Goal: Task Accomplishment & Management: Manage account settings

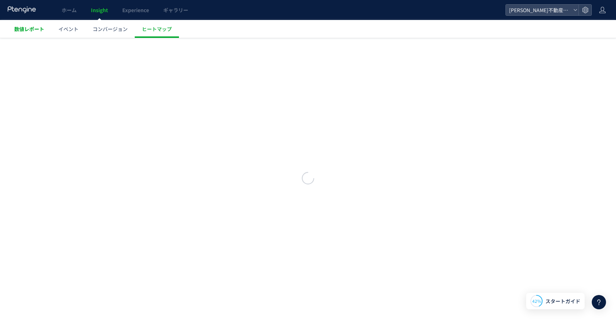
click at [31, 30] on span "数値レポート" at bounding box center [29, 28] width 30 height 7
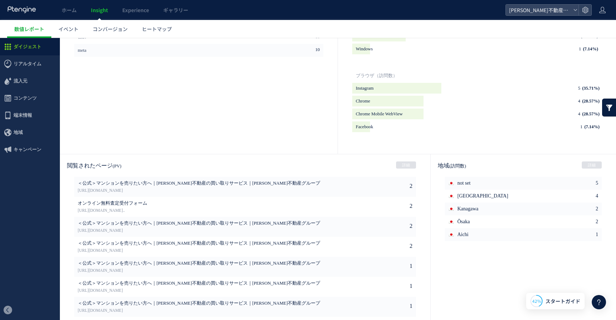
scroll to position [315, 0]
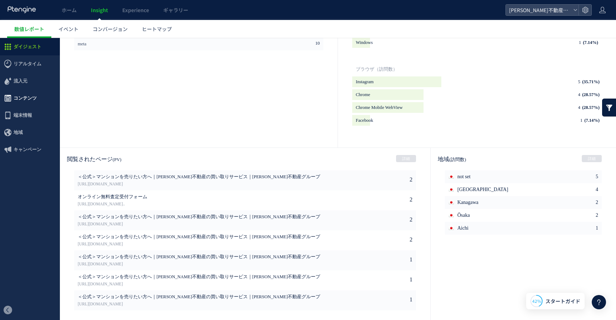
click at [40, 97] on span "コンテンツ" at bounding box center [30, 98] width 60 height 17
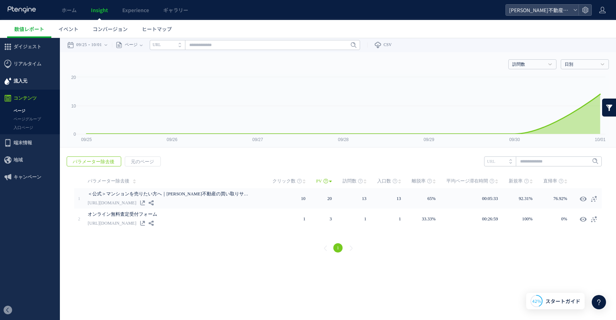
click at [30, 80] on span "流入元" at bounding box center [30, 80] width 60 height 17
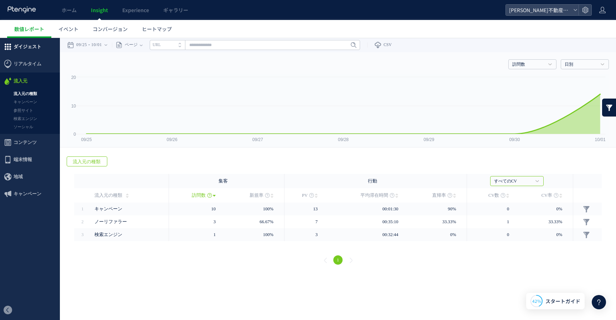
click at [30, 53] on span "ダイジェスト" at bounding box center [28, 46] width 28 height 17
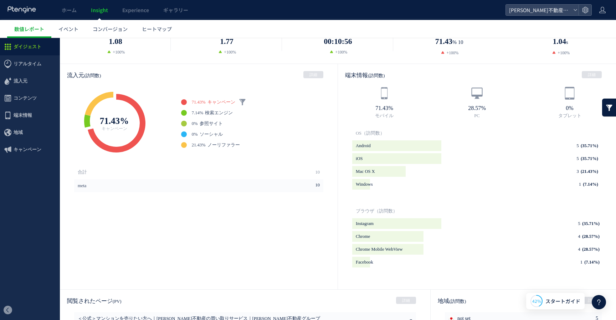
scroll to position [174, 0]
click at [109, 27] on span "コンバージョン" at bounding box center [110, 28] width 35 height 7
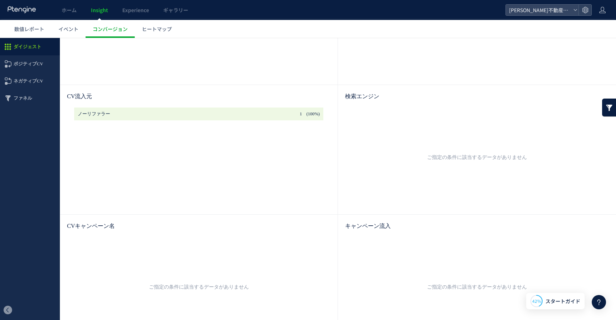
scroll to position [260, 0]
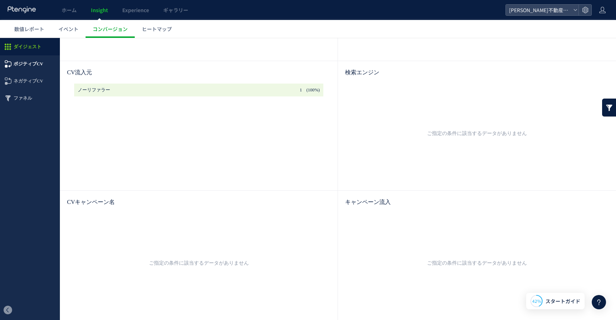
click at [39, 66] on span "ポジティブCV" at bounding box center [29, 63] width 30 height 17
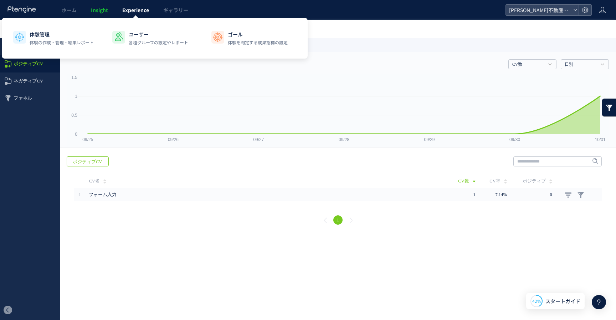
click at [134, 13] on span "Experience" at bounding box center [135, 9] width 27 height 7
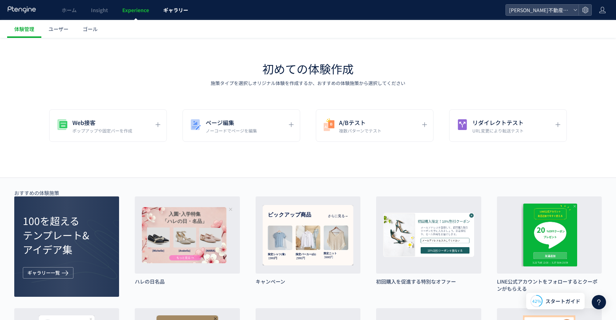
click at [174, 11] on span "ギャラリー" at bounding box center [175, 9] width 25 height 7
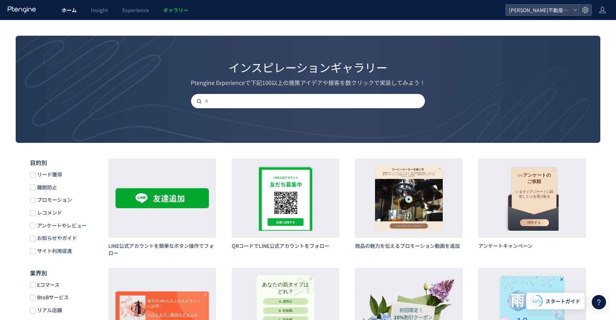
click at [65, 15] on link "ホーム" at bounding box center [69, 10] width 29 height 20
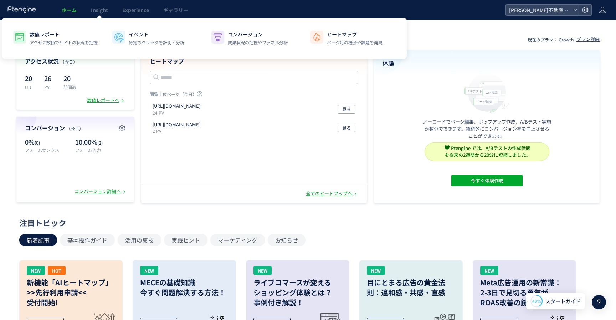
click at [99, 16] on div at bounding box center [100, 18] width 4 height 4
click at [143, 39] on div "イベント 特定のクリックを計測・分析" at bounding box center [157, 38] width 56 height 15
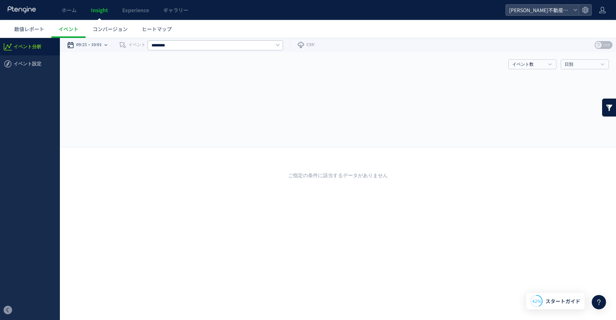
click at [107, 44] on icon at bounding box center [106, 44] width 3 height 1
click at [38, 80] on ul "イベント分析 イベント設定" at bounding box center [30, 169] width 60 height 262
click at [599, 44] on icon at bounding box center [599, 45] width 6 height 6
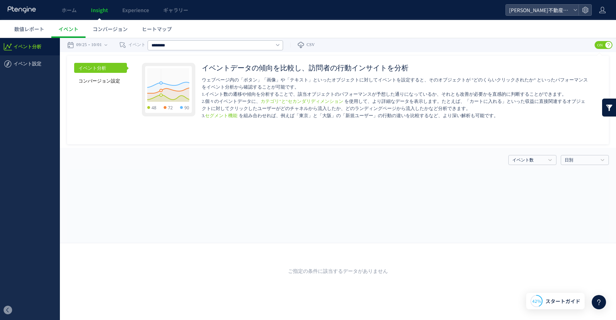
click at [112, 83] on link "コンバージョン設定" at bounding box center [100, 81] width 53 height 10
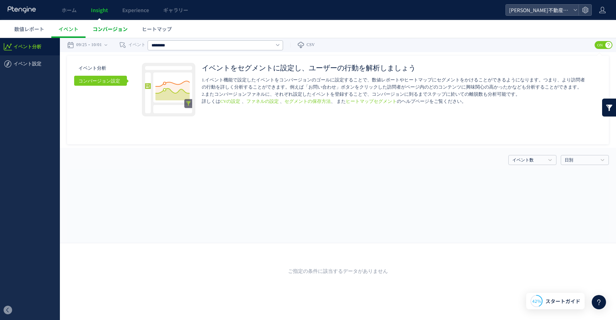
click at [108, 28] on span "コンバージョン" at bounding box center [110, 28] width 35 height 7
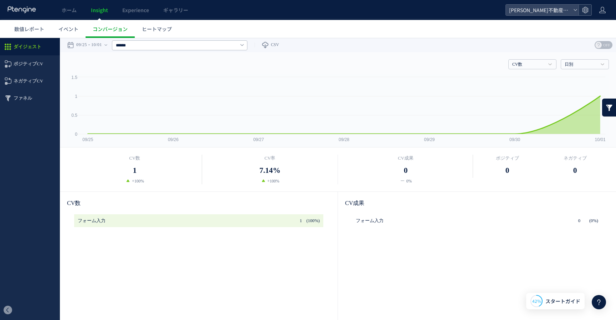
click at [586, 13] on icon at bounding box center [585, 9] width 7 height 7
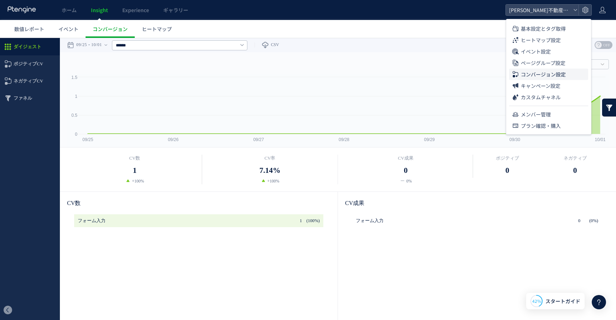
click at [556, 73] on span "コンバージョン設定" at bounding box center [543, 73] width 45 height 11
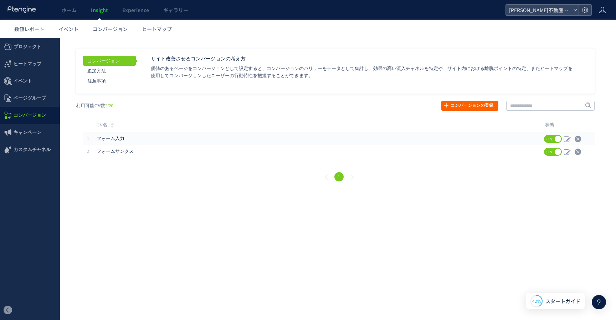
click at [472, 106] on link "コンバージョンの登録" at bounding box center [470, 106] width 57 height 10
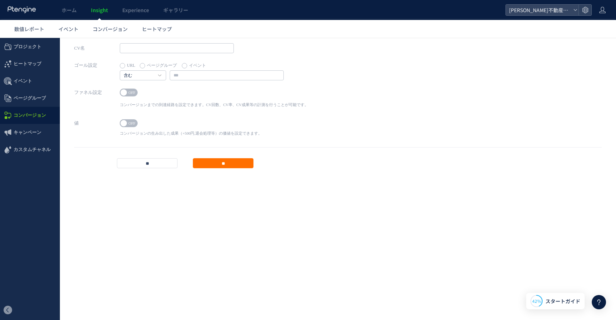
click at [188, 64] on label "イベント" at bounding box center [194, 66] width 24 height 10
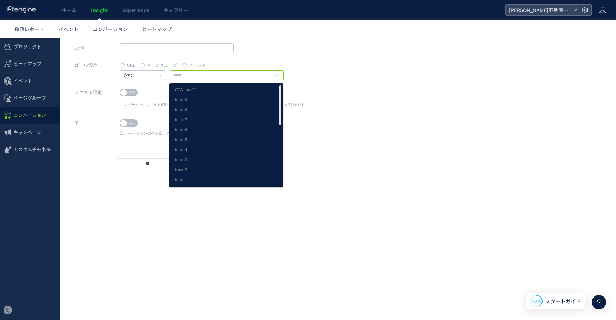
click at [195, 78] on input "text" at bounding box center [227, 75] width 114 height 10
click at [209, 76] on input "text" at bounding box center [227, 75] width 114 height 10
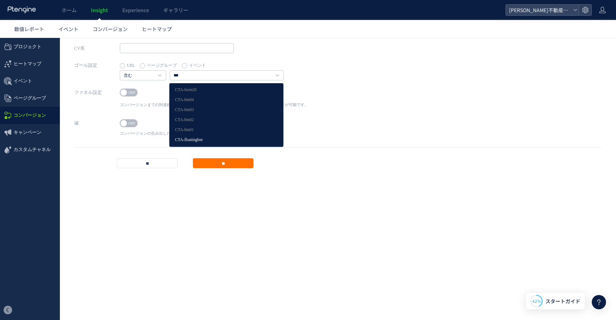
click at [233, 140] on link "CTA-floatingbnr" at bounding box center [226, 139] width 103 height 9
type input "**********"
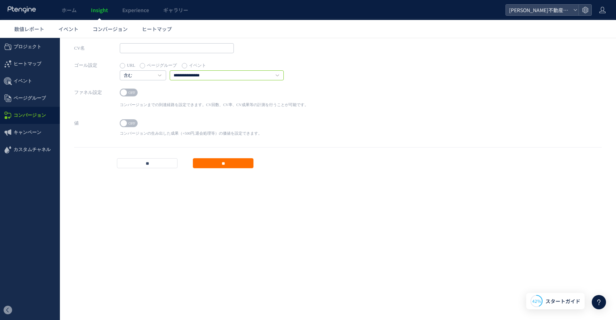
click at [267, 74] on input "**********" at bounding box center [227, 75] width 114 height 10
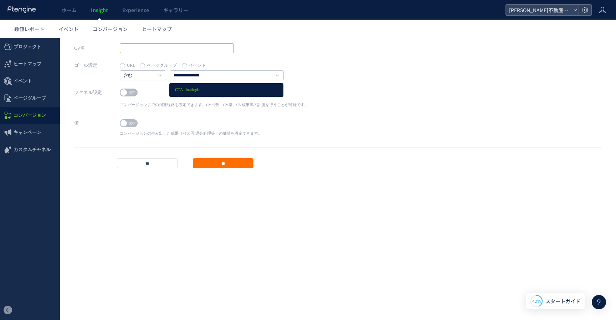
click at [198, 48] on input "text" at bounding box center [177, 48] width 114 height 10
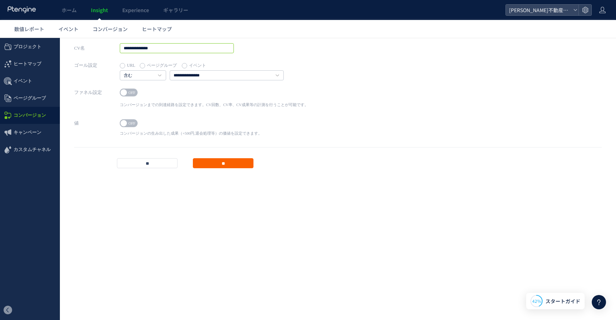
type input "**********"
click at [226, 163] on input "**" at bounding box center [223, 163] width 61 height 10
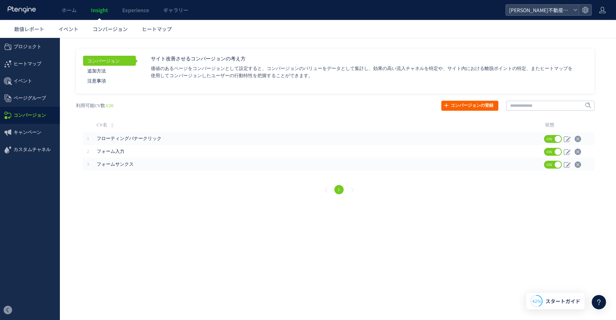
click at [461, 107] on link "コンバージョンの登録" at bounding box center [470, 106] width 57 height 10
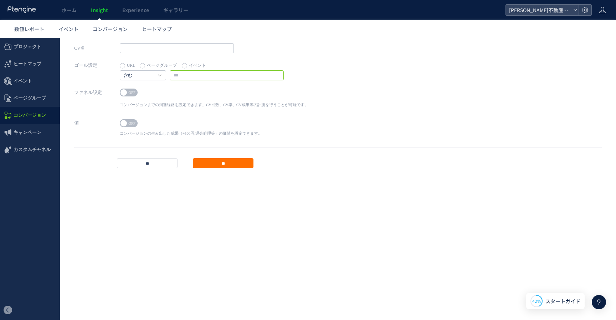
click at [214, 74] on input "text" at bounding box center [227, 75] width 114 height 10
click at [193, 65] on label "イベント" at bounding box center [194, 66] width 24 height 10
click at [193, 76] on input "text" at bounding box center [227, 75] width 114 height 10
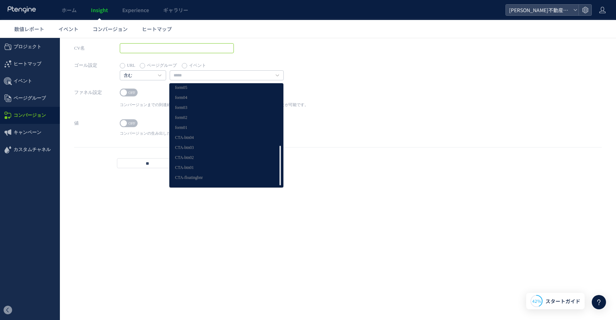
click at [186, 50] on input "text" at bounding box center [177, 48] width 114 height 10
click at [196, 74] on input "text" at bounding box center [227, 75] width 114 height 10
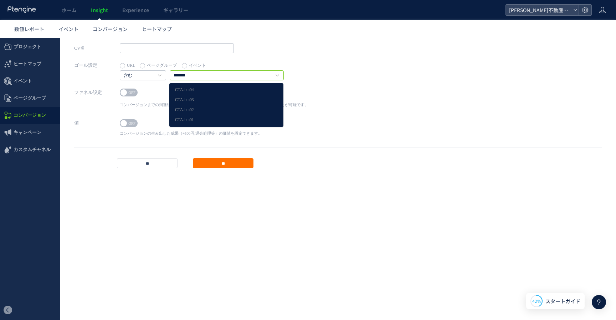
type input "*******"
click at [307, 53] on div "CV名" at bounding box center [338, 51] width 528 height 17
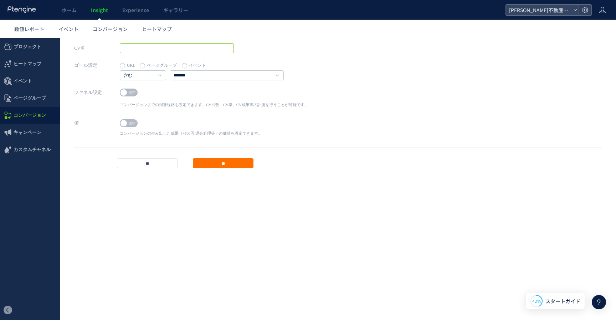
click at [164, 49] on input "text" at bounding box center [177, 48] width 114 height 10
type input "**********"
click at [221, 163] on input "**" at bounding box center [223, 163] width 61 height 10
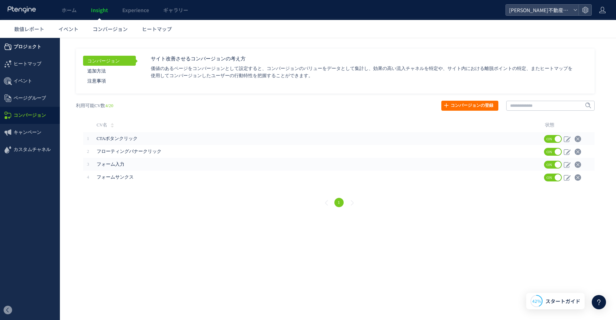
click at [37, 47] on span "プロジェクト" at bounding box center [28, 46] width 28 height 17
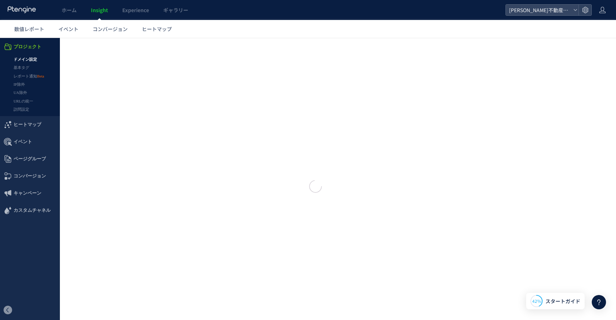
type input "**********"
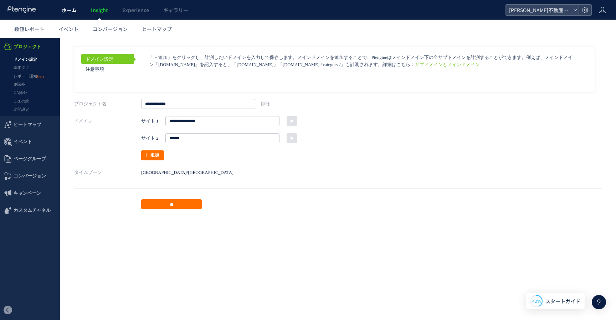
click at [70, 8] on span "ホーム" at bounding box center [69, 9] width 15 height 7
